Goal: Find specific page/section: Find specific page/section

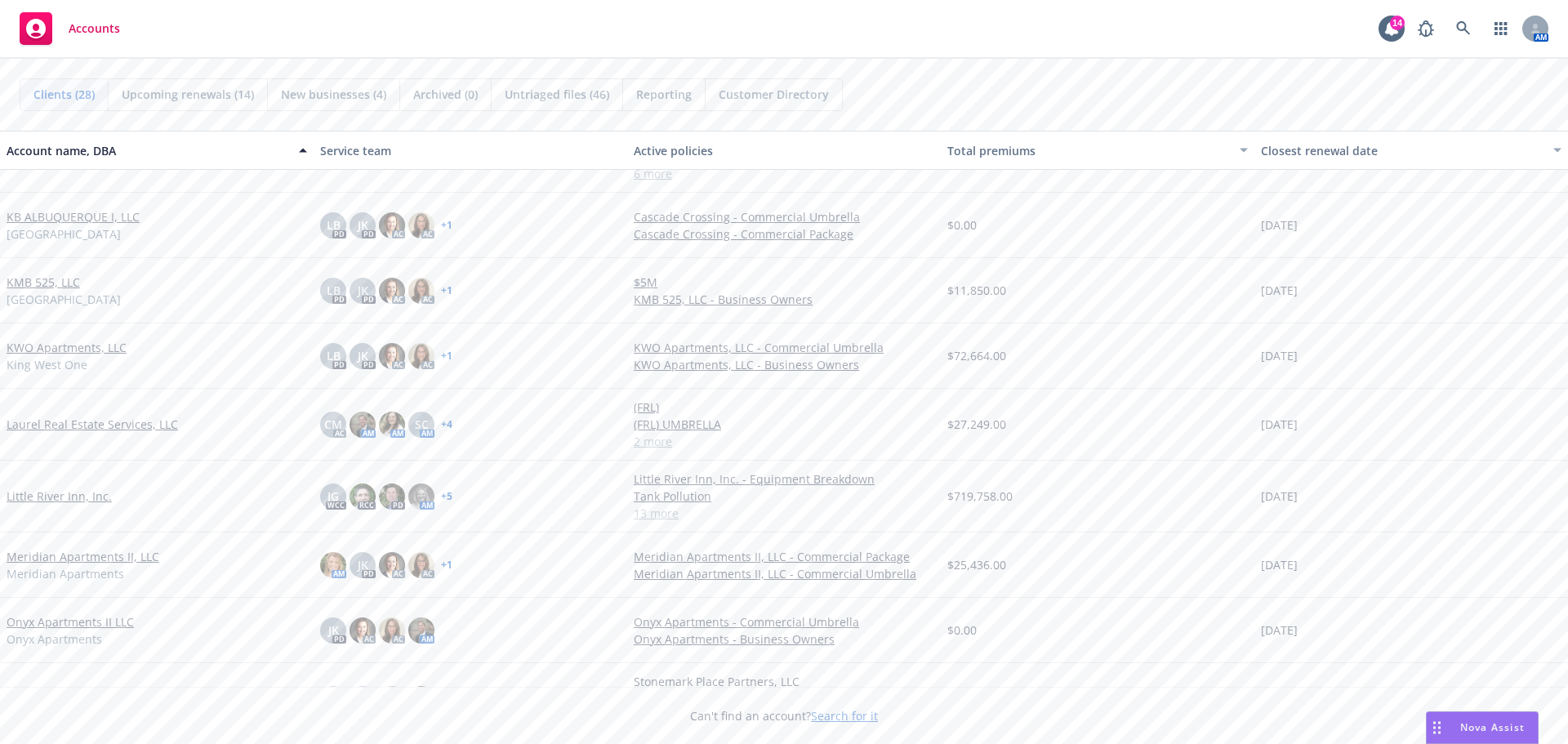
scroll to position [820, 0]
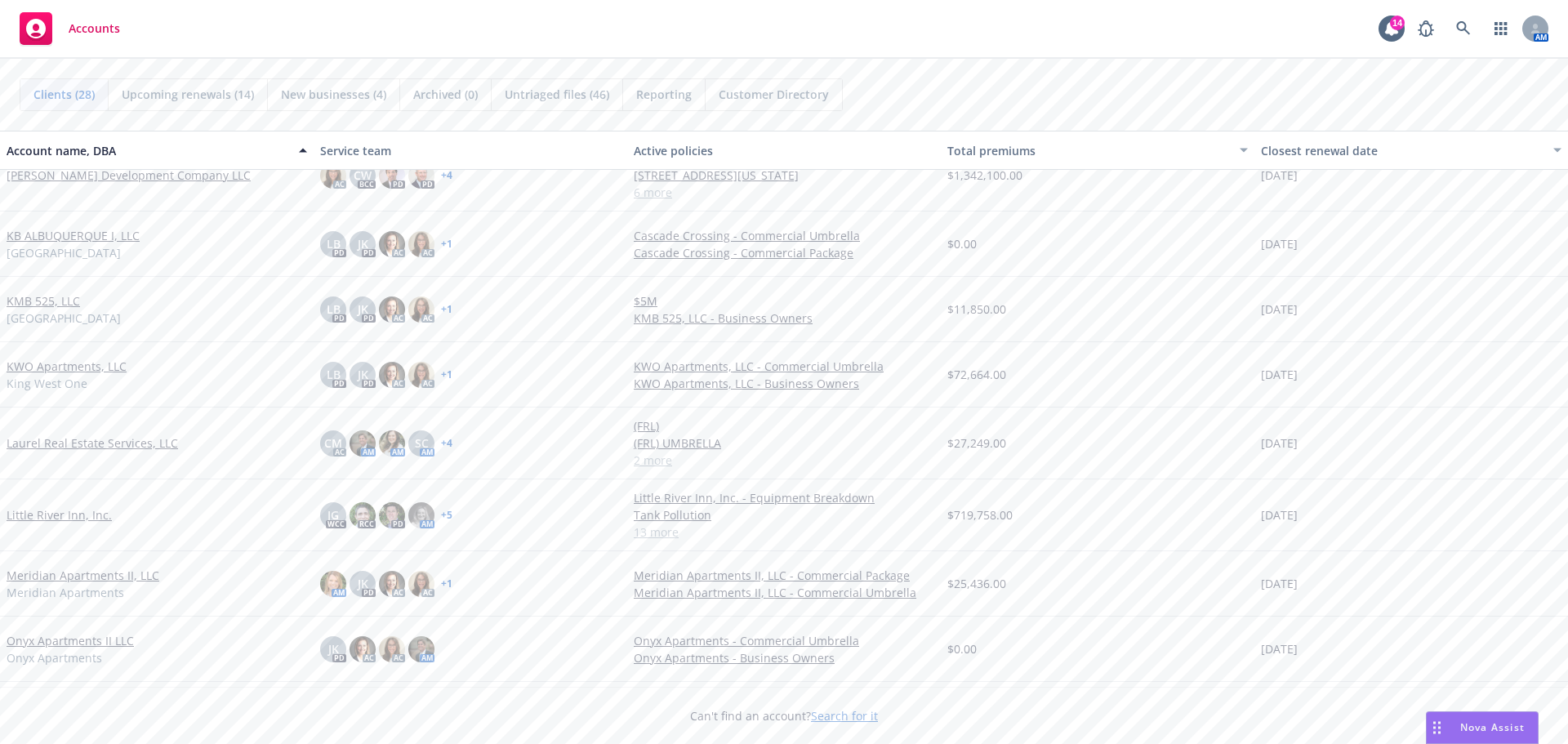
click at [155, 742] on div "Can't find an account? Search for it" at bounding box center [784, 715] width 1568 height 57
